Goal: Task Accomplishment & Management: Complete application form

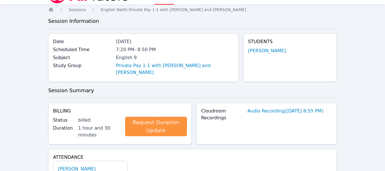
scroll to position [13, 0]
click at [175, 68] on link "Private Pay 1-1 with Eden Rothenberg and Zachary Allen" at bounding box center [175, 69] width 118 height 14
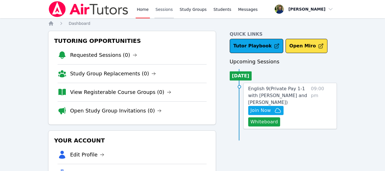
click at [162, 11] on link "Sessions" at bounding box center [164, 9] width 20 height 18
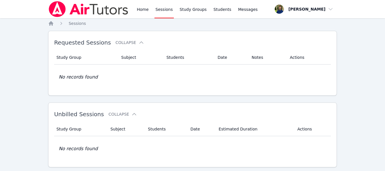
scroll to position [124, 0]
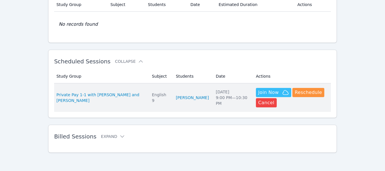
click at [259, 92] on span "Join Now" at bounding box center [268, 92] width 21 height 7
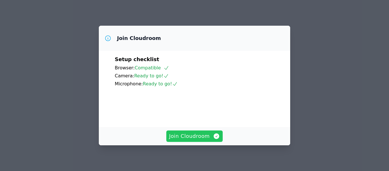
click at [193, 138] on span "Join Cloudroom" at bounding box center [194, 136] width 51 height 8
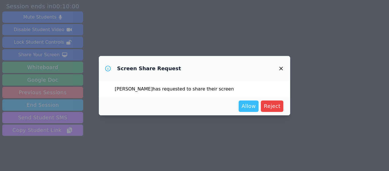
click at [250, 107] on span "Allow" at bounding box center [249, 106] width 14 height 8
click at [249, 101] on button "Allow" at bounding box center [249, 105] width 20 height 11
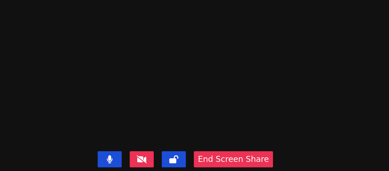
click at [239, 46] on video at bounding box center [202, 74] width 85 height 56
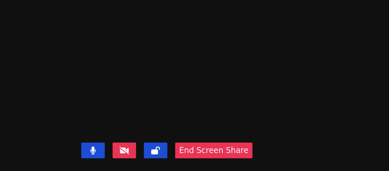
click at [195, 58] on video at bounding box center [202, 74] width 85 height 56
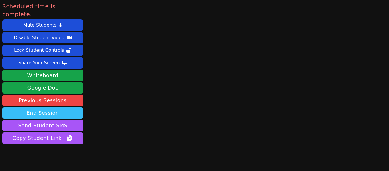
click at [42, 107] on button "End Session" at bounding box center [42, 112] width 81 height 11
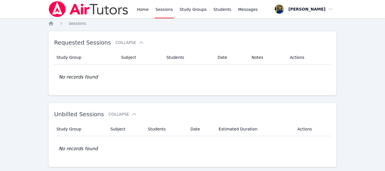
scroll to position [124, 0]
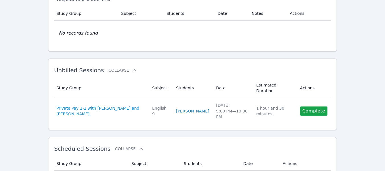
scroll to position [43, 0]
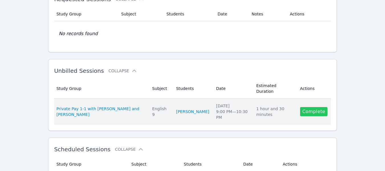
click at [310, 108] on link "Complete" at bounding box center [313, 111] width 27 height 9
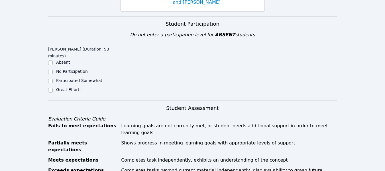
scroll to position [100, 0]
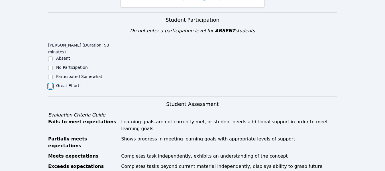
click at [52, 87] on input "Great Effort!" at bounding box center [50, 86] width 5 height 5
checkbox input "true"
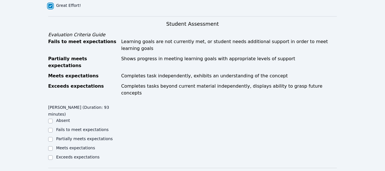
scroll to position [181, 0]
click at [51, 155] on input "Exceeds expectations" at bounding box center [50, 157] width 5 height 5
checkbox input "true"
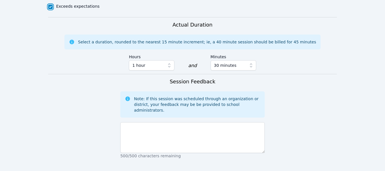
scroll to position [327, 0]
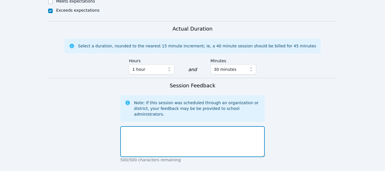
click at [142, 126] on textarea at bounding box center [192, 141] width 144 height 31
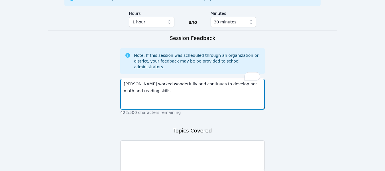
scroll to position [374, 0]
type textarea "[PERSON_NAME] worked wonderfully and continues to develop her math and reading …"
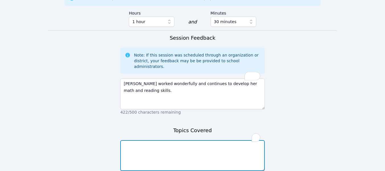
click at [147, 140] on textarea "To enrich screen reader interactions, please activate Accessibility in Grammarl…" at bounding box center [192, 155] width 144 height 31
type textarea "Algebra, trig, and vocabulary"
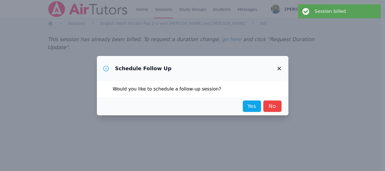
scroll to position [0, 0]
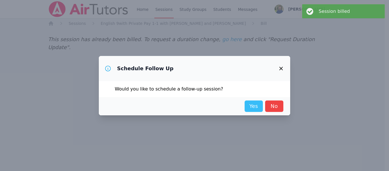
click at [259, 105] on link "Yes" at bounding box center [254, 105] width 18 height 11
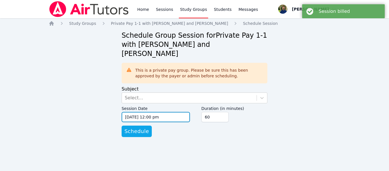
click at [177, 112] on input "[DATE] 12:00 pm" at bounding box center [156, 117] width 68 height 10
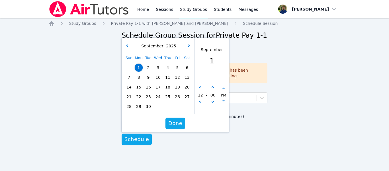
click at [158, 63] on div "3" at bounding box center [158, 68] width 10 height 10
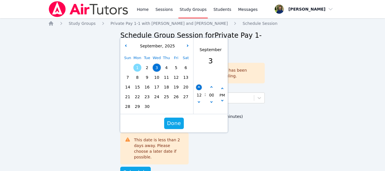
click at [199, 86] on icon "button" at bounding box center [199, 87] width 2 height 2
type input "[DATE] 01:00 pm"
type input "01"
click at [199, 86] on icon "button" at bounding box center [199, 87] width 2 height 2
type input "[DATE] 02:00 pm"
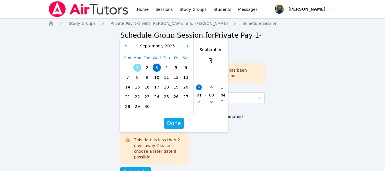
type input "02"
click at [199, 86] on icon "button" at bounding box center [199, 87] width 2 height 2
type input "[DATE] 03:00 pm"
type input "03"
click at [199, 86] on icon "button" at bounding box center [199, 87] width 2 height 2
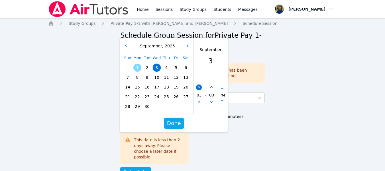
type input "[DATE] 04:00 pm"
type input "04"
click at [199, 86] on icon "button" at bounding box center [199, 87] width 2 height 2
type input "[DATE] 05:00 pm"
type input "05"
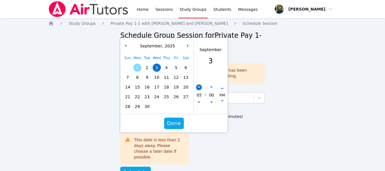
click at [199, 86] on icon "button" at bounding box center [199, 87] width 2 height 2
type input "[DATE] 06:00 pm"
type input "06"
click at [168, 119] on span "Done" at bounding box center [174, 123] width 14 height 8
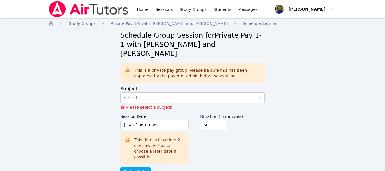
click at [120, 156] on div "Home Study Groups Private Pay 1-1 with [PERSON_NAME] and [PERSON_NAME] Schedule…" at bounding box center [192, 105] width 289 height 169
click at [137, 168] on span "Schedule" at bounding box center [135, 172] width 24 height 8
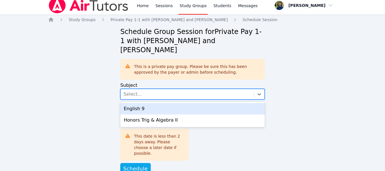
click at [172, 89] on div "Select..." at bounding box center [186, 94] width 133 height 10
click at [145, 103] on div "English 9" at bounding box center [192, 108] width 144 height 11
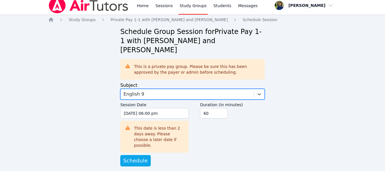
scroll to position [0, 0]
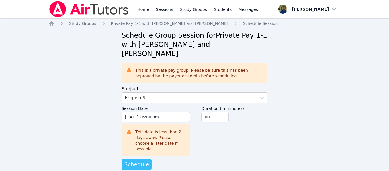
click at [128, 160] on span "Schedule" at bounding box center [136, 164] width 24 height 8
